Goal: Navigation & Orientation: Find specific page/section

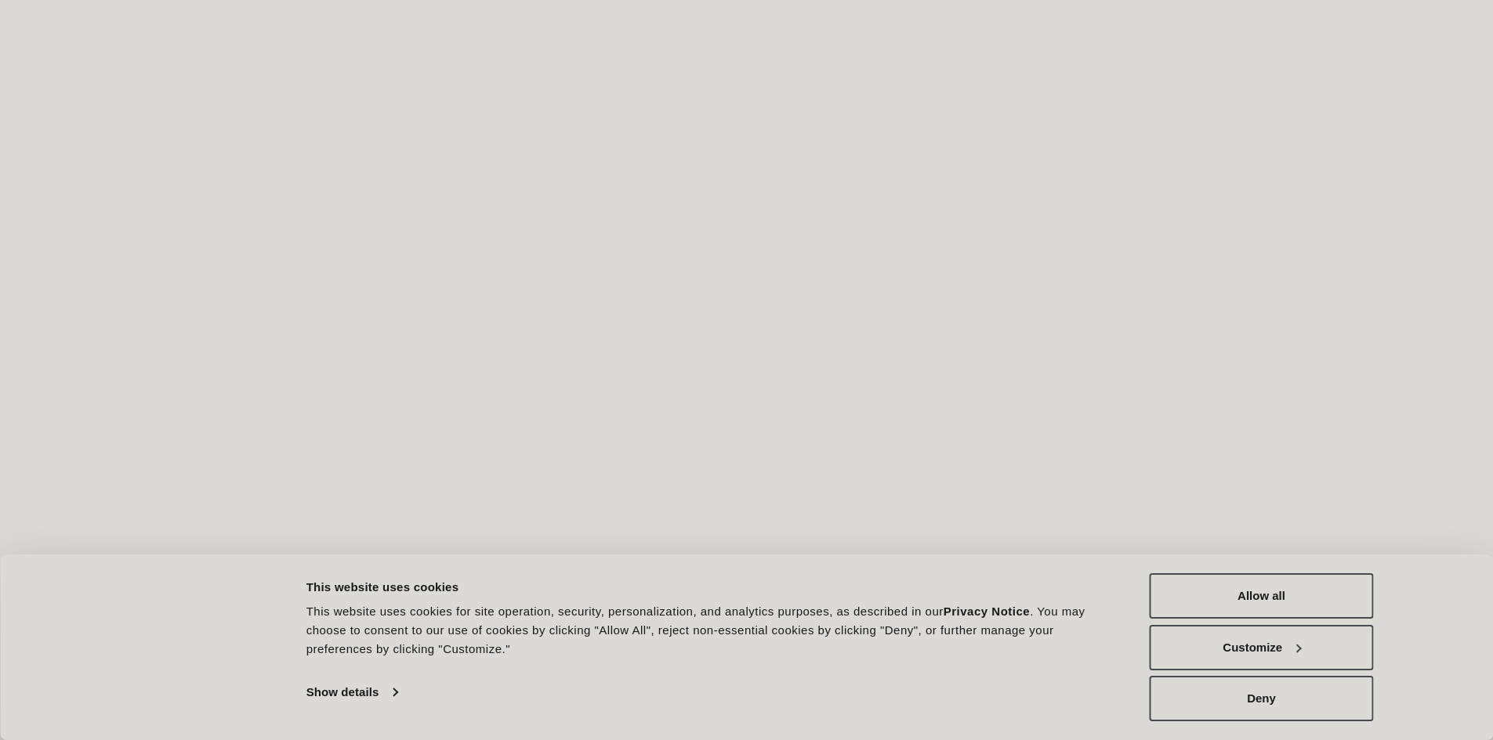
scroll to position [313, 0]
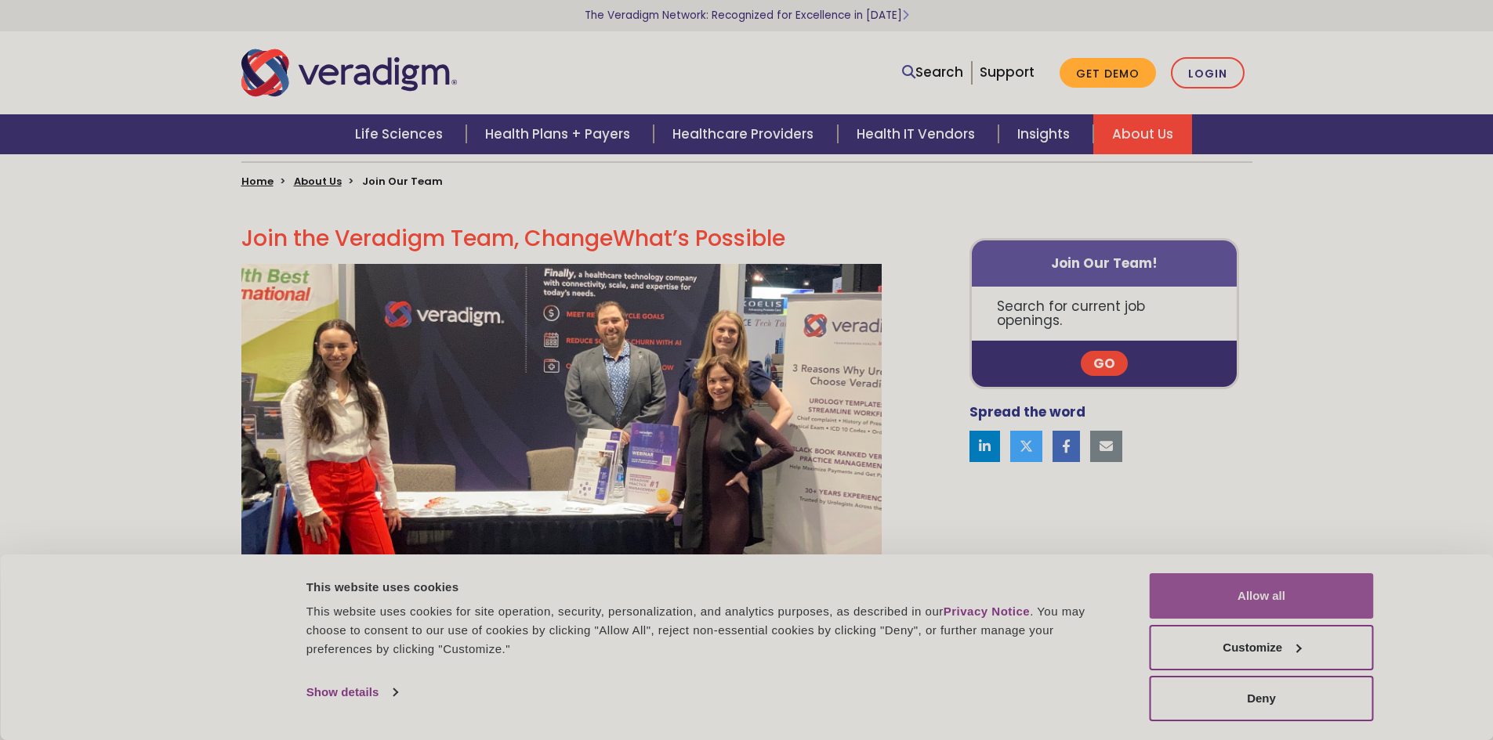
click at [1213, 594] on button "Allow all" at bounding box center [1261, 596] width 224 height 45
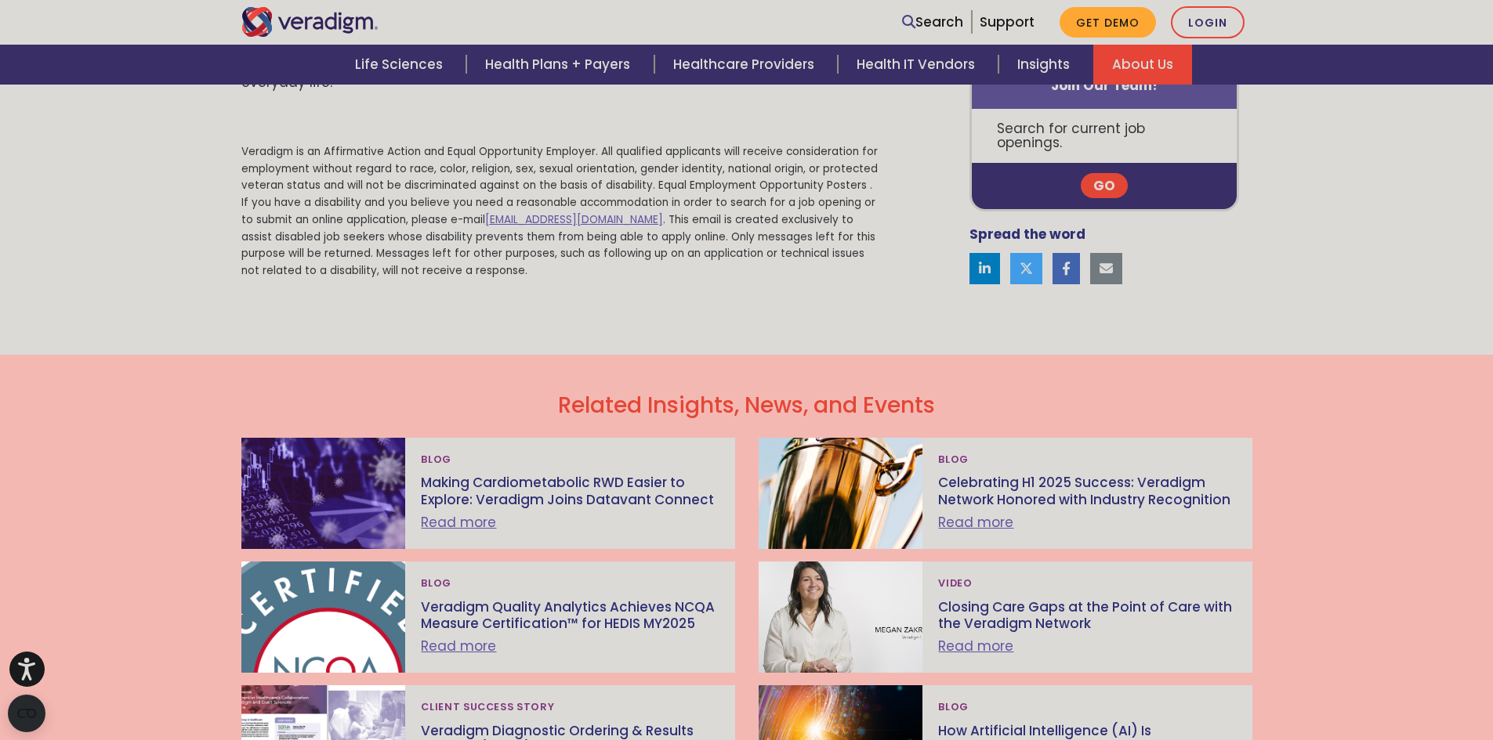
scroll to position [1489, 0]
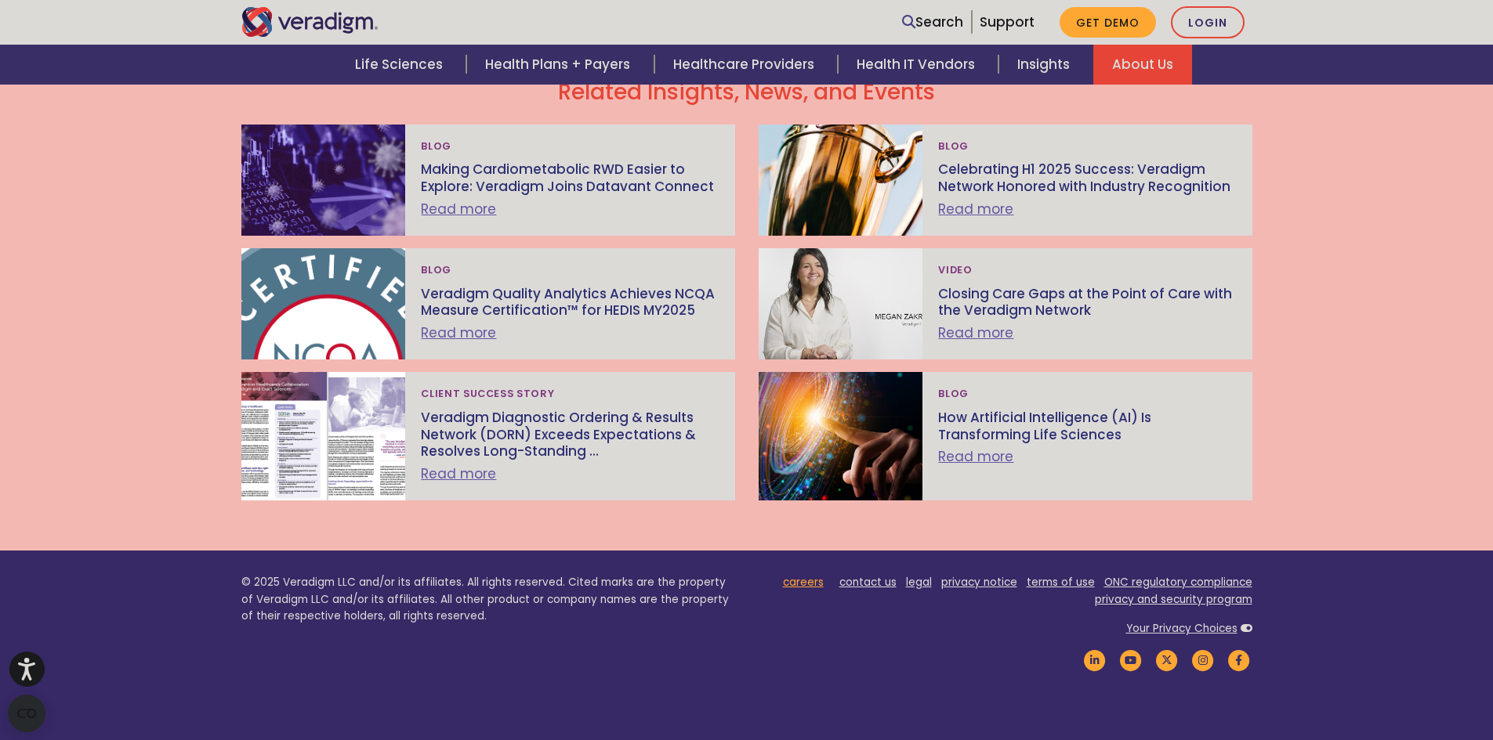
click at [807, 588] on link "careers" at bounding box center [803, 582] width 41 height 15
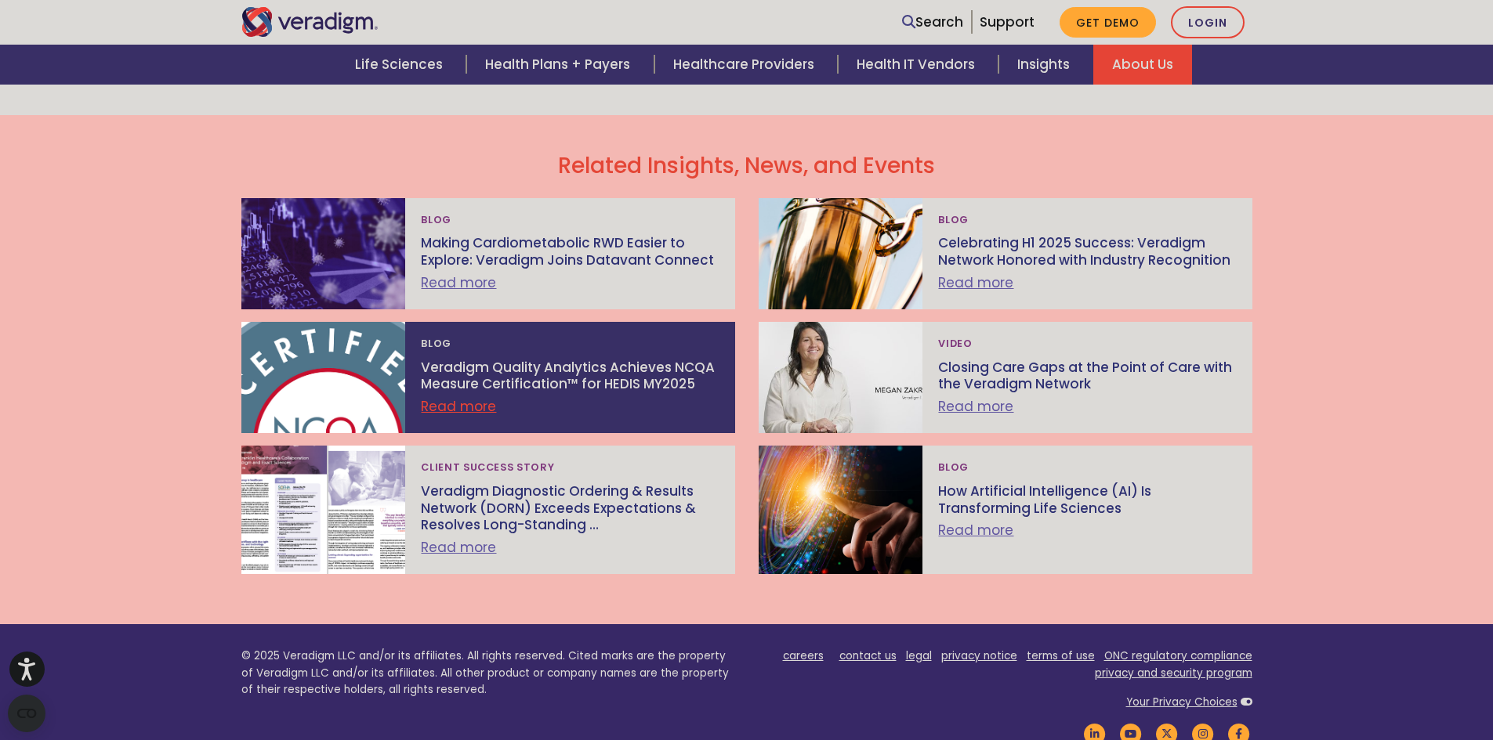
scroll to position [1489, 0]
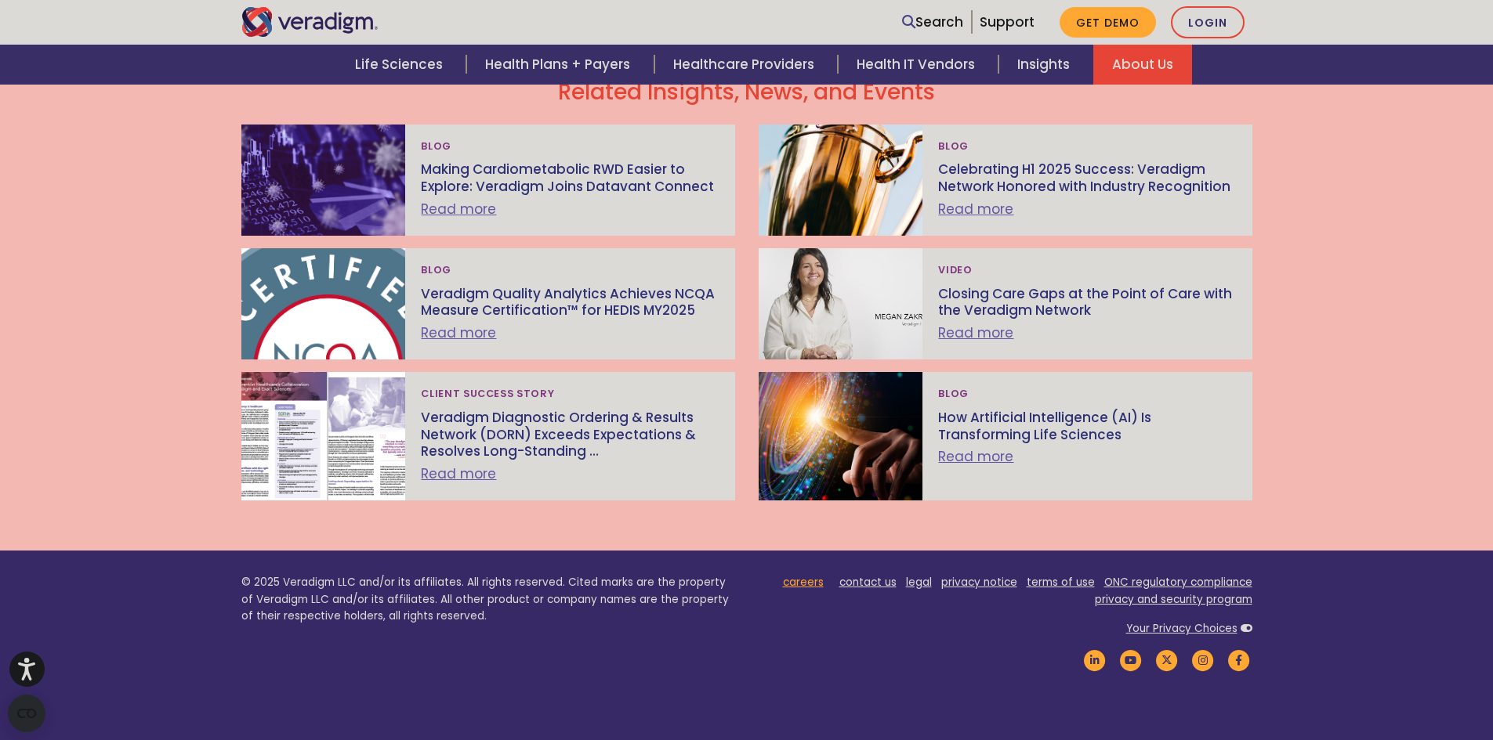
click at [808, 588] on link "careers" at bounding box center [803, 582] width 41 height 15
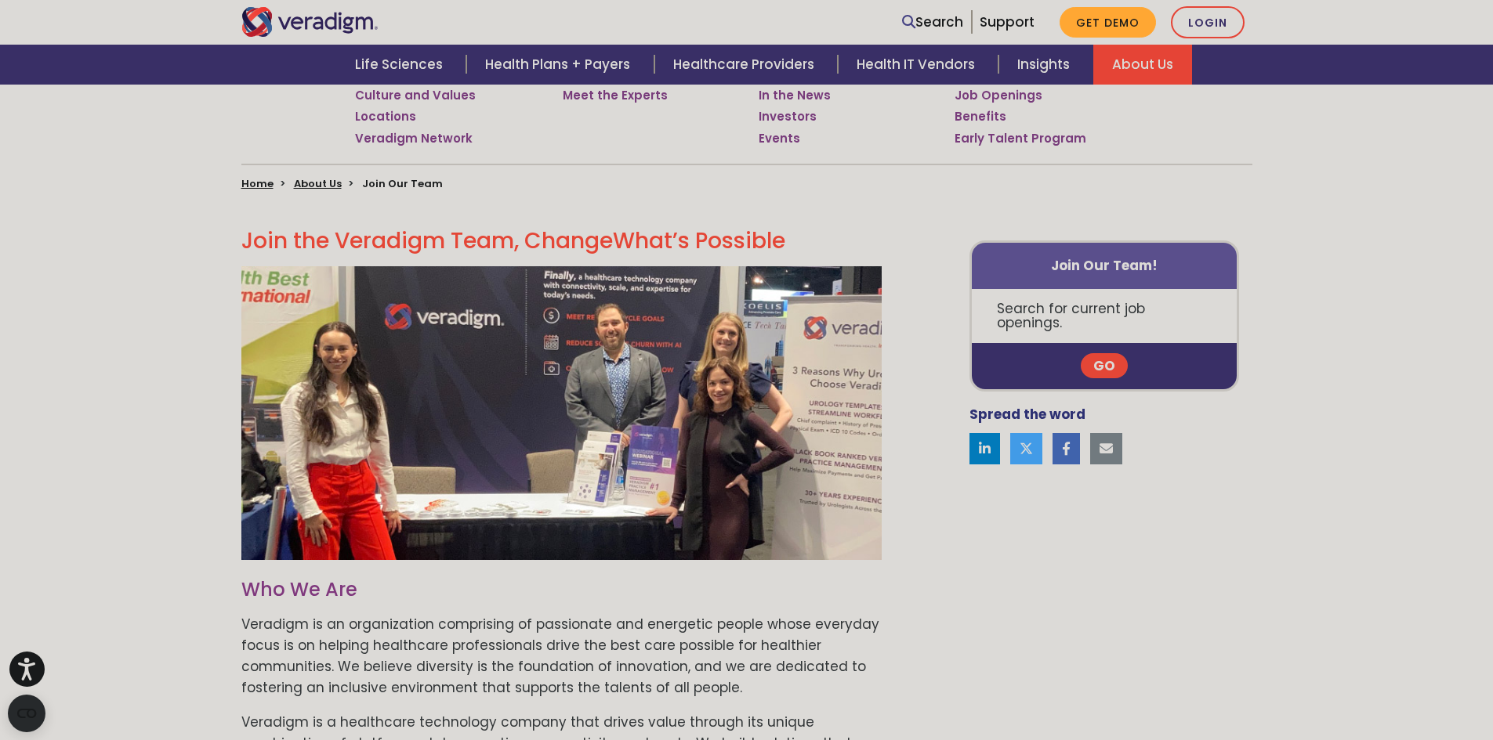
scroll to position [313, 0]
